Goal: Task Accomplishment & Management: Use online tool/utility

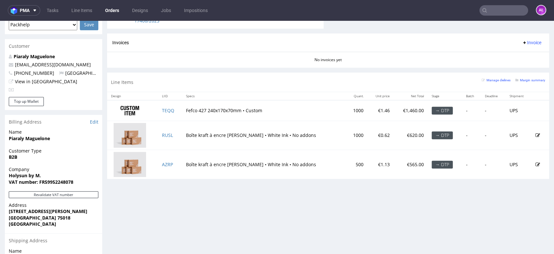
scroll to position [127, 0]
click at [504, 14] on input "text" at bounding box center [504, 10] width 49 height 10
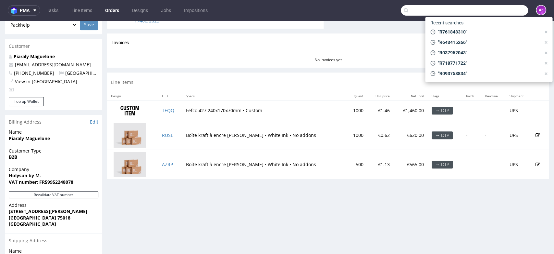
paste input "F64B8A103B"
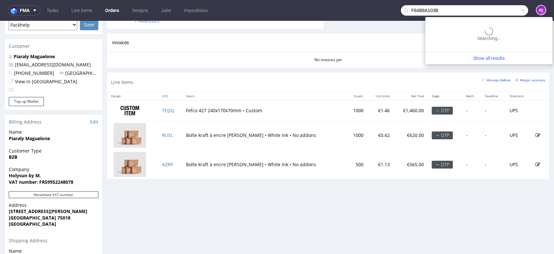
type input "F64B8A103B"
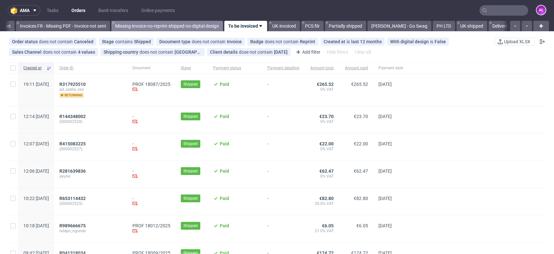
click at [206, 23] on link "Missing-invoice-no-reprint-shipped-no-digital-design" at bounding box center [167, 26] width 112 height 10
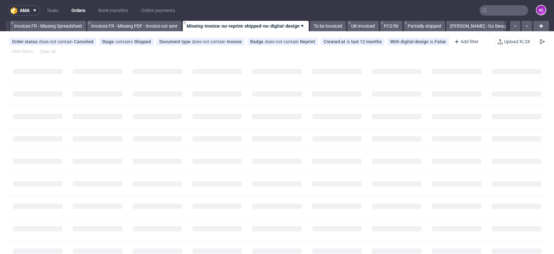
scroll to position [0, 1015]
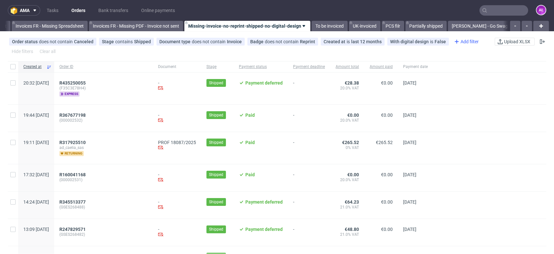
click at [460, 42] on div "Add filter" at bounding box center [466, 41] width 29 height 10
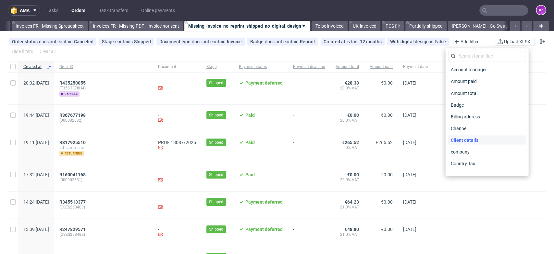
click at [473, 142] on span "Client details" at bounding box center [464, 139] width 33 height 9
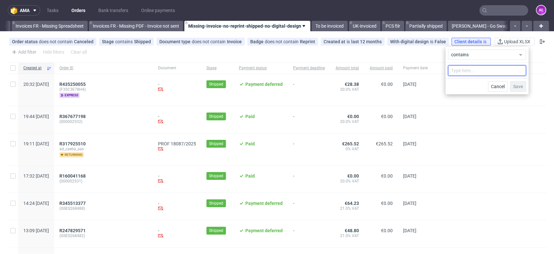
click at [459, 69] on input "text" at bounding box center [487, 70] width 78 height 10
type input "vista"
click at [522, 87] on span "Save" at bounding box center [518, 86] width 10 height 5
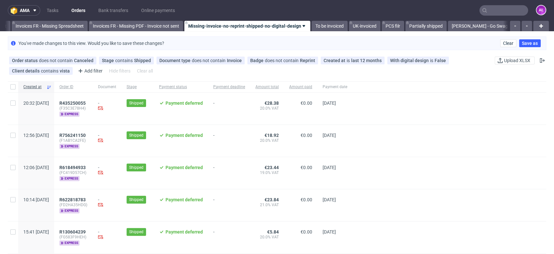
click at [385, 41] on div "You've made changes to this view. Would you like to save these changes? Clear S…" at bounding box center [277, 43] width 539 height 14
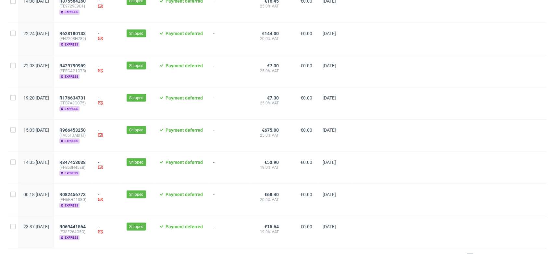
scroll to position [817, 0]
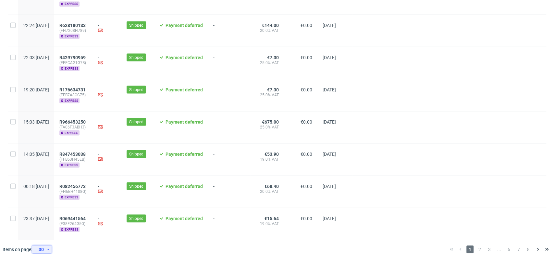
click at [48, 248] on use at bounding box center [48, 248] width 2 height 1
click at [48, 225] on div "300" at bounding box center [44, 227] width 13 height 9
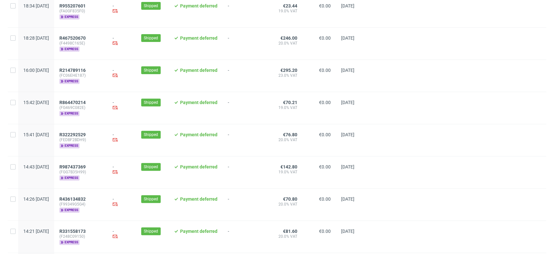
scroll to position [5196, 0]
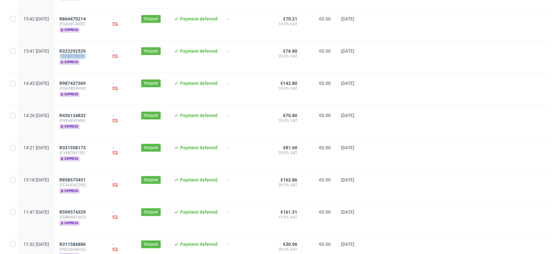
drag, startPoint x: 104, startPoint y: 21, endPoint x: 81, endPoint y: 23, distance: 23.5
click at [81, 54] on span "(FEDBF2BDH9)" at bounding box center [80, 56] width 43 height 5
copy span "FEDBF2BDH9"
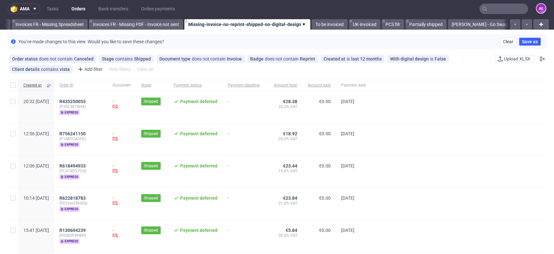
scroll to position [0, 0]
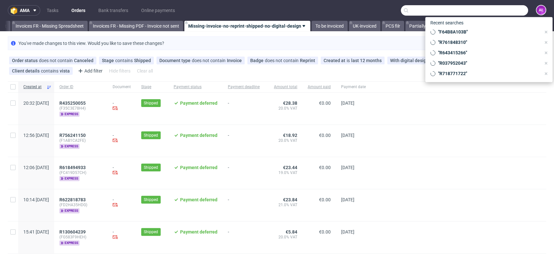
click at [501, 11] on input "text" at bounding box center [464, 10] width 127 height 10
paste input "FEDBF2BDH9"
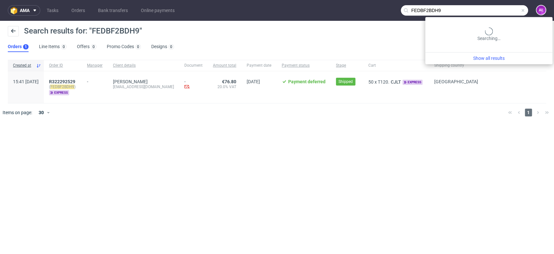
click at [514, 11] on input "FEDBF2BDH9" at bounding box center [464, 10] width 127 height 10
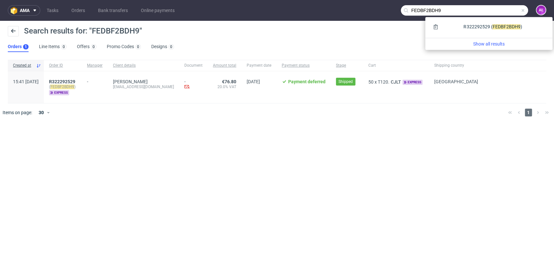
drag, startPoint x: 479, startPoint y: 10, endPoint x: 368, endPoint y: 15, distance: 110.8
click at [369, 17] on nav "ama Tasks Orders Bank transfers Online payments FEDBF2BDH9 AŁ" at bounding box center [277, 10] width 554 height 21
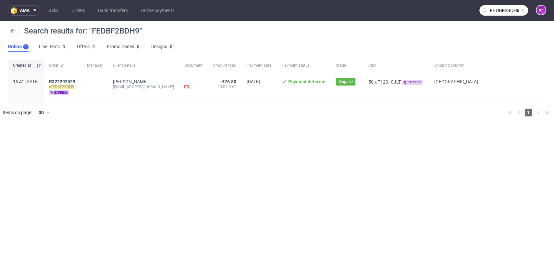
paste input "5F92E1BD8"
type input "F5F92E1BD8"
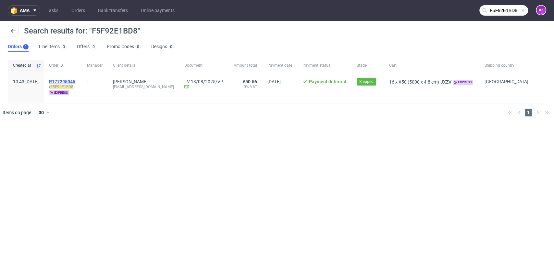
click at [75, 80] on span "R177295045" at bounding box center [62, 81] width 26 height 5
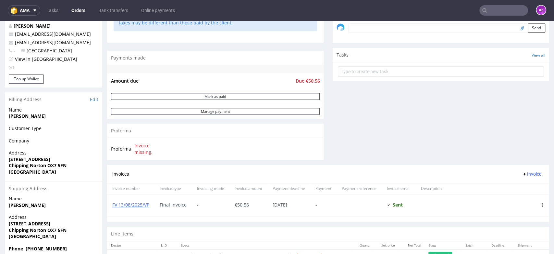
scroll to position [234, 0]
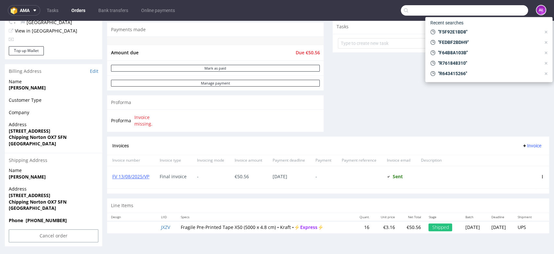
click at [510, 13] on input "text" at bounding box center [464, 10] width 127 height 10
paste input "F7687F10AA"
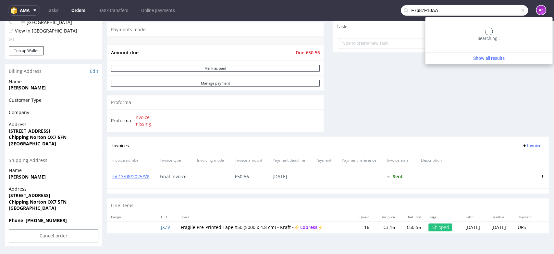
type input "F7687F10AA"
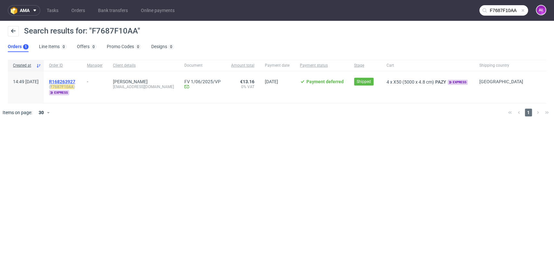
click at [75, 80] on span "R168263927" at bounding box center [62, 81] width 26 height 5
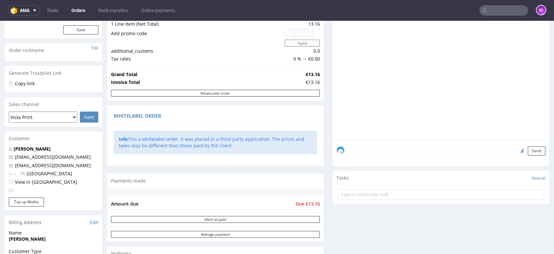
scroll to position [180, 0]
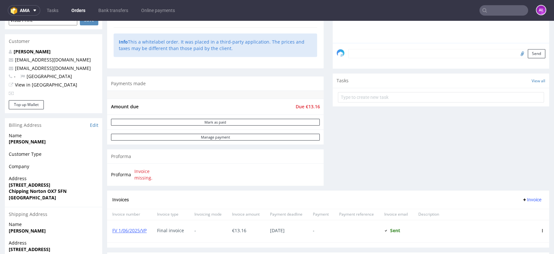
click at [486, 10] on input "text" at bounding box center [504, 10] width 49 height 10
paste input "F64B8A103B"
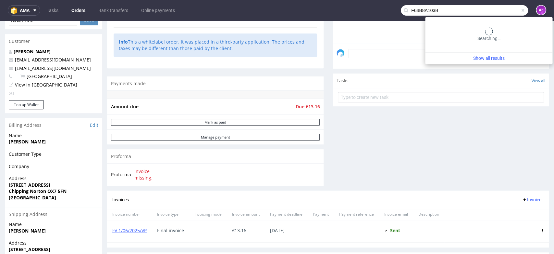
type input "F64B8A103B"
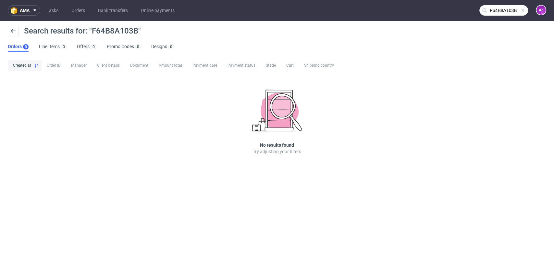
click at [511, 11] on input "F64B8A103B" at bounding box center [504, 10] width 49 height 10
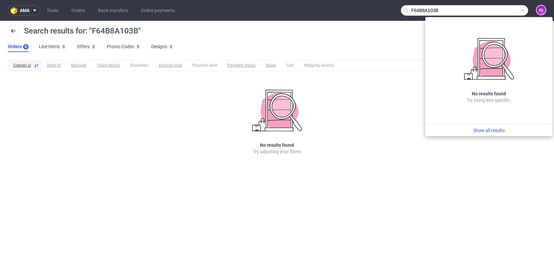
click at [453, 12] on input "F64B8A103B" at bounding box center [464, 10] width 127 height 10
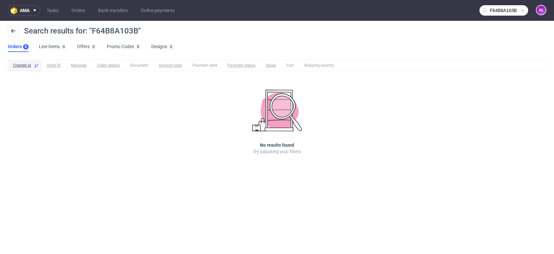
click at [491, 12] on input "F64B8A103B" at bounding box center [504, 10] width 49 height 10
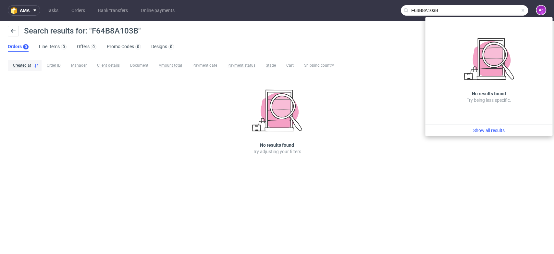
drag, startPoint x: 467, startPoint y: 10, endPoint x: 321, endPoint y: 8, distance: 146.8
click at [330, 8] on nav "ama Tasks Orders Bank transfers Online payments F64B8A103B AŁ" at bounding box center [277, 10] width 554 height 21
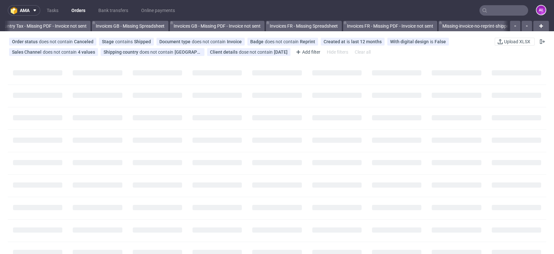
click at [508, 12] on input "text" at bounding box center [504, 10] width 49 height 10
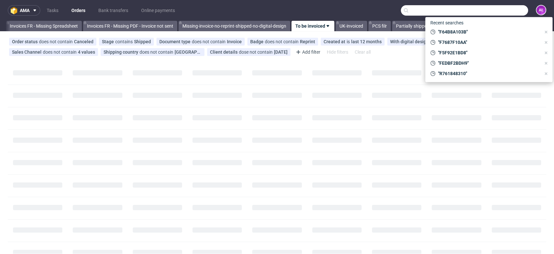
paste input "F64B8A103B"
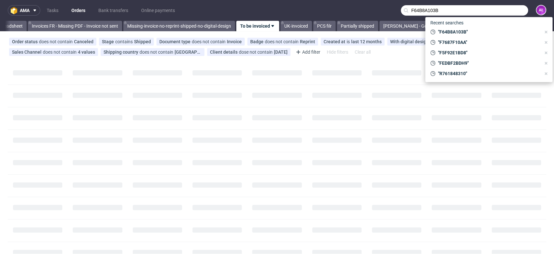
type input "F64B8A103B"
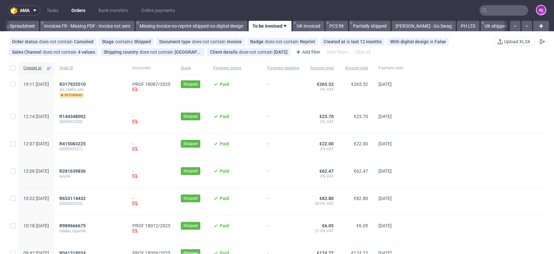
scroll to position [0, 1088]
click at [86, 84] on span "R317925510" at bounding box center [72, 84] width 26 height 5
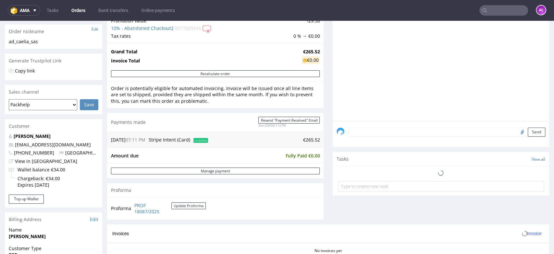
scroll to position [216, 0]
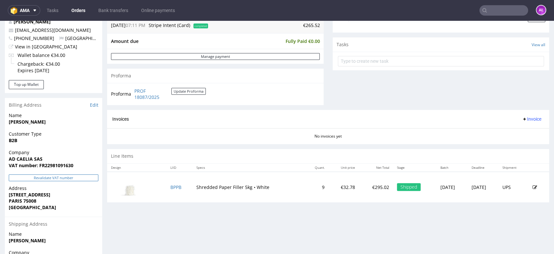
click at [82, 179] on button "Revalidate VAT number" at bounding box center [54, 177] width 90 height 7
click at [526, 119] on span "Invoice" at bounding box center [531, 118] width 19 height 5
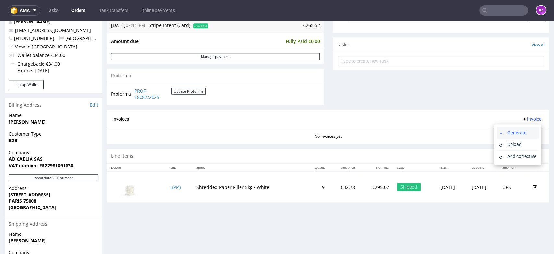
click at [523, 131] on span "Generate" at bounding box center [521, 132] width 32 height 6
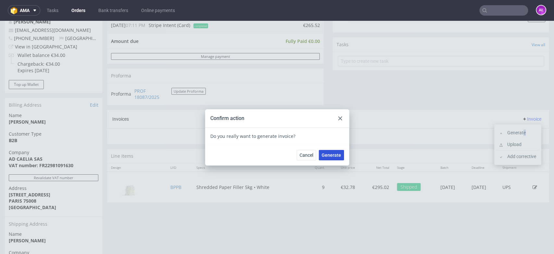
click at [331, 154] on span "Generate" at bounding box center [331, 155] width 19 height 5
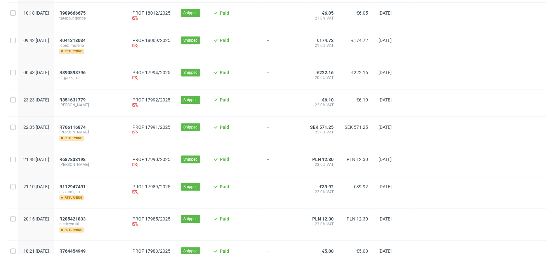
scroll to position [72, 0]
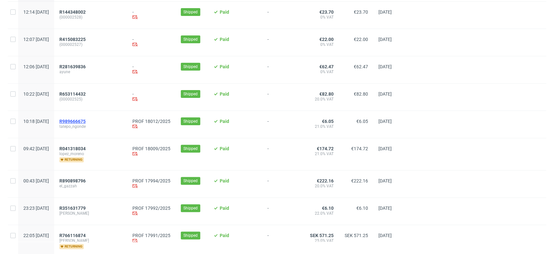
click at [86, 121] on span "R989666675" at bounding box center [72, 121] width 26 height 5
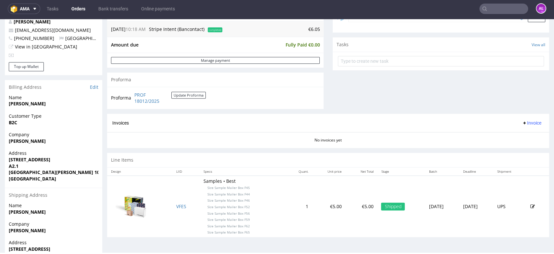
scroll to position [216, 0]
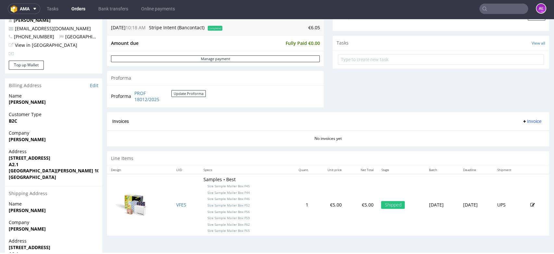
click at [522, 122] on span "Invoice" at bounding box center [531, 121] width 19 height 5
click at [521, 133] on span "Generate" at bounding box center [521, 135] width 32 height 6
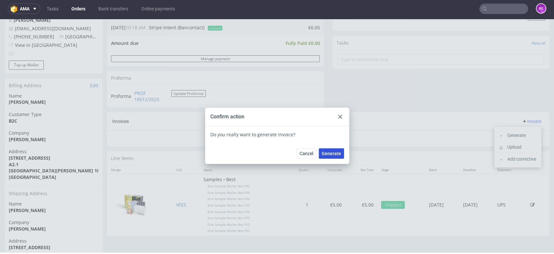
click at [336, 157] on button "Generate" at bounding box center [331, 153] width 25 height 10
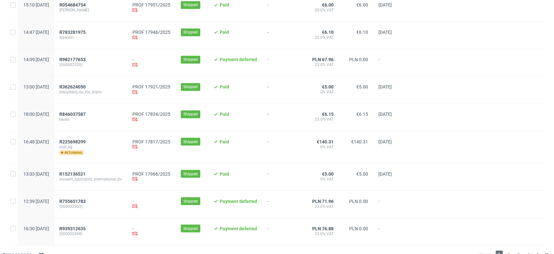
scroll to position [704, 0]
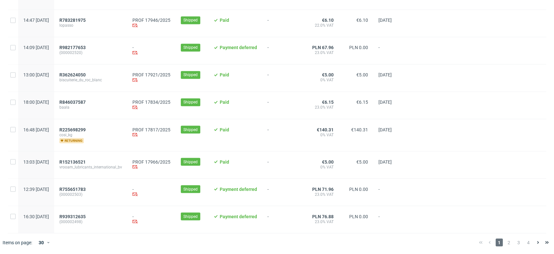
click at [101, 98] on div "R846037587 baala" at bounding box center [90, 105] width 73 height 27
click at [86, 73] on span "R362624050" at bounding box center [72, 74] width 26 height 5
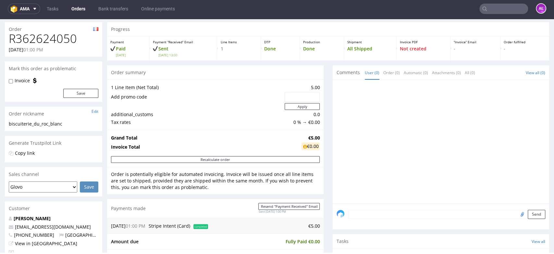
scroll to position [252, 0]
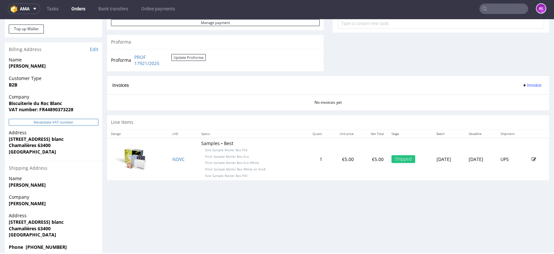
click at [78, 122] on button "Revalidate VAT number" at bounding box center [54, 122] width 90 height 7
click at [522, 85] on span "Invoice" at bounding box center [531, 84] width 19 height 5
click at [520, 102] on li "Generate" at bounding box center [518, 99] width 42 height 12
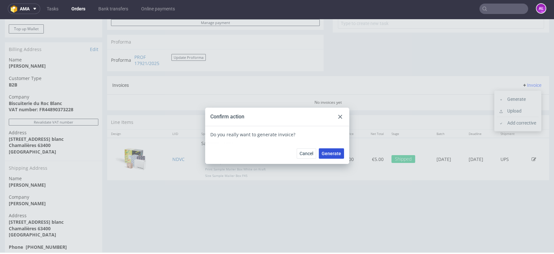
click at [327, 156] on button "Generate" at bounding box center [331, 153] width 25 height 10
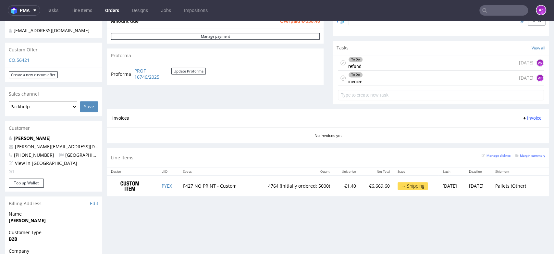
scroll to position [180, 0]
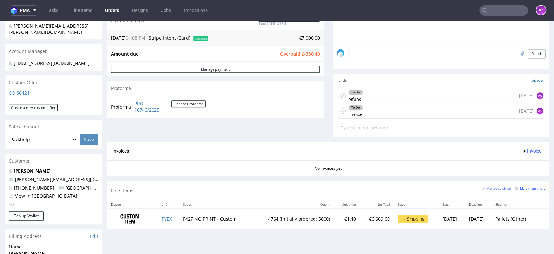
click at [371, 95] on div "To Do refund [DATE] AŁ" at bounding box center [441, 95] width 206 height 15
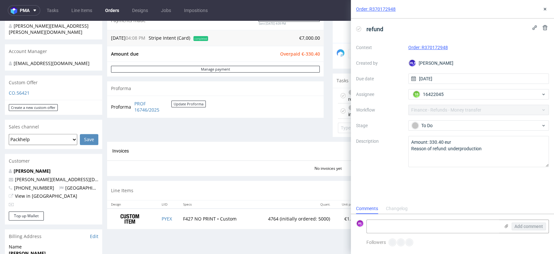
scroll to position [5, 0]
click at [545, 10] on icon at bounding box center [545, 8] width 5 height 5
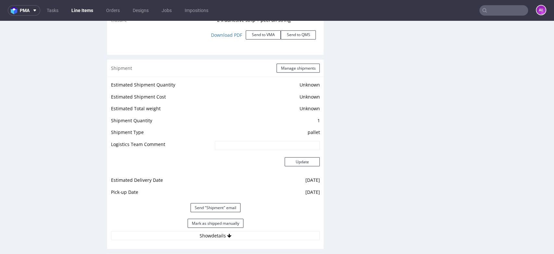
scroll to position [830, 0]
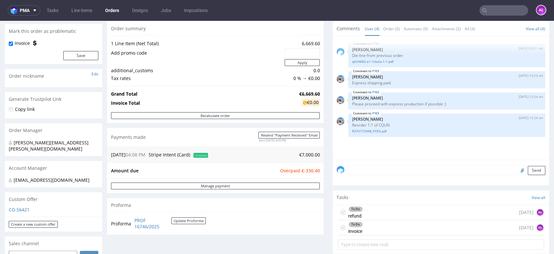
scroll to position [72, 0]
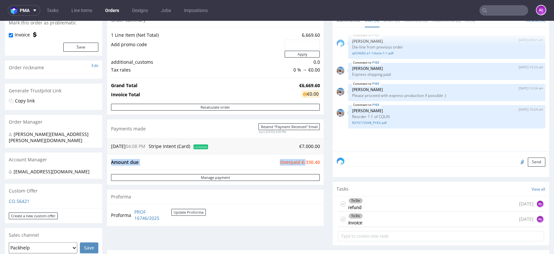
drag, startPoint x: 300, startPoint y: 163, endPoint x: 317, endPoint y: 163, distance: 17.2
click at [317, 163] on div "Amount due Overpaid €-330.40" at bounding box center [215, 162] width 217 height 16
copy tbody "Amount due Overpaid €-"
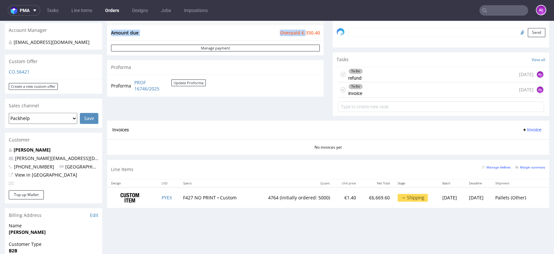
scroll to position [216, 0]
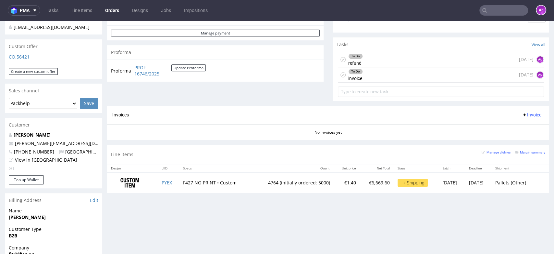
drag, startPoint x: 369, startPoint y: 95, endPoint x: 369, endPoint y: 74, distance: 20.8
click at [369, 74] on div "To Do invoice [DATE] AŁ" at bounding box center [441, 74] width 206 height 15
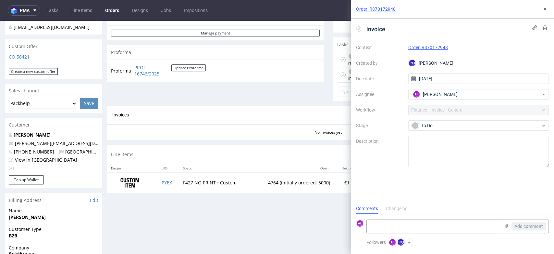
scroll to position [5, 0]
click at [543, 8] on icon at bounding box center [545, 8] width 5 height 5
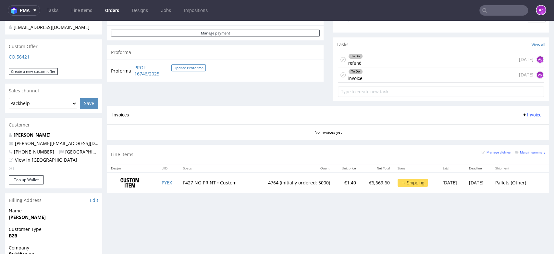
click at [195, 66] on button "Update Proforma" at bounding box center [188, 67] width 34 height 7
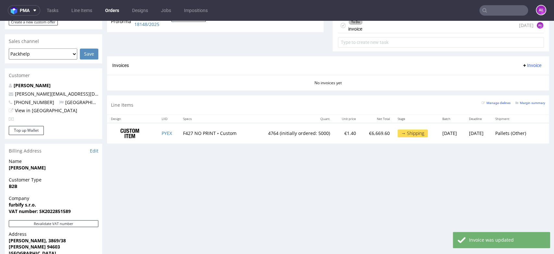
scroll to position [361, 0]
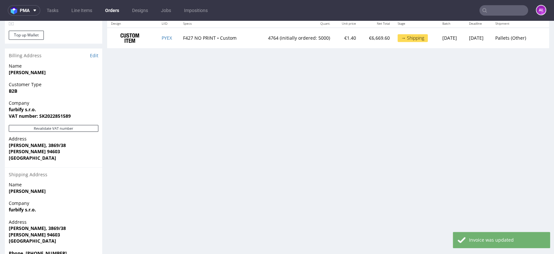
click at [81, 125] on button "Revalidate VAT number" at bounding box center [54, 128] width 90 height 7
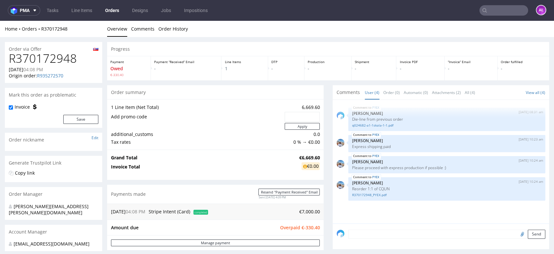
scroll to position [180, 0]
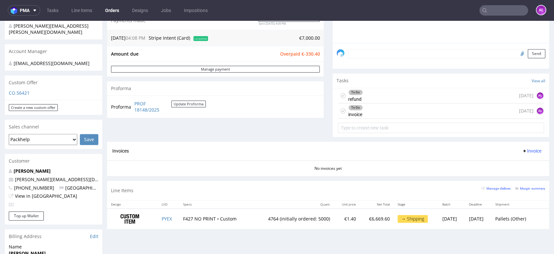
click at [523, 150] on span "Invoice" at bounding box center [531, 150] width 19 height 5
click at [525, 164] on span "Generate" at bounding box center [521, 164] width 32 height 6
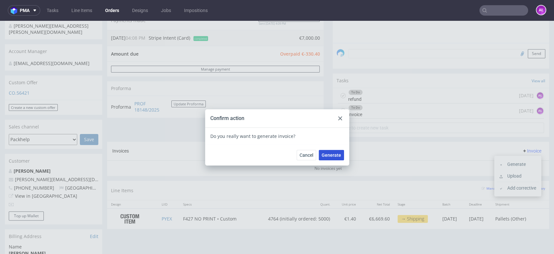
click at [329, 156] on span "Generate" at bounding box center [331, 155] width 19 height 5
